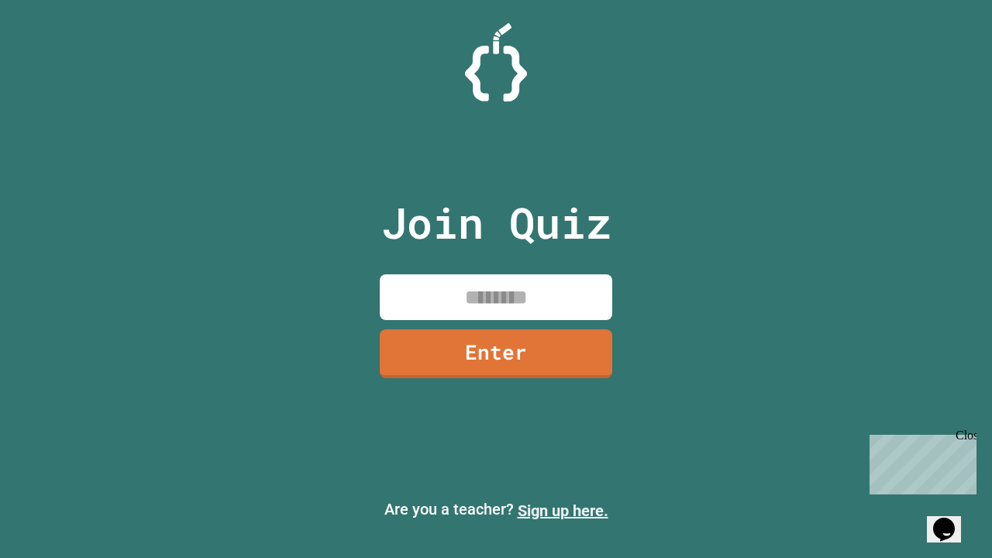
click at [563, 511] on link "Sign up here." at bounding box center [563, 511] width 91 height 19
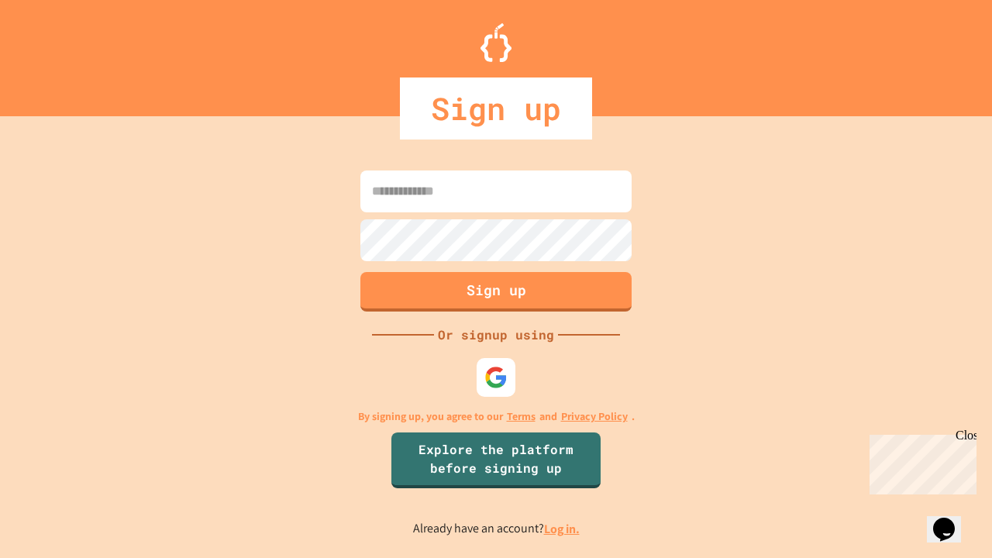
click at [563, 529] on link "Log in." at bounding box center [562, 529] width 36 height 16
